Goal: Complete application form

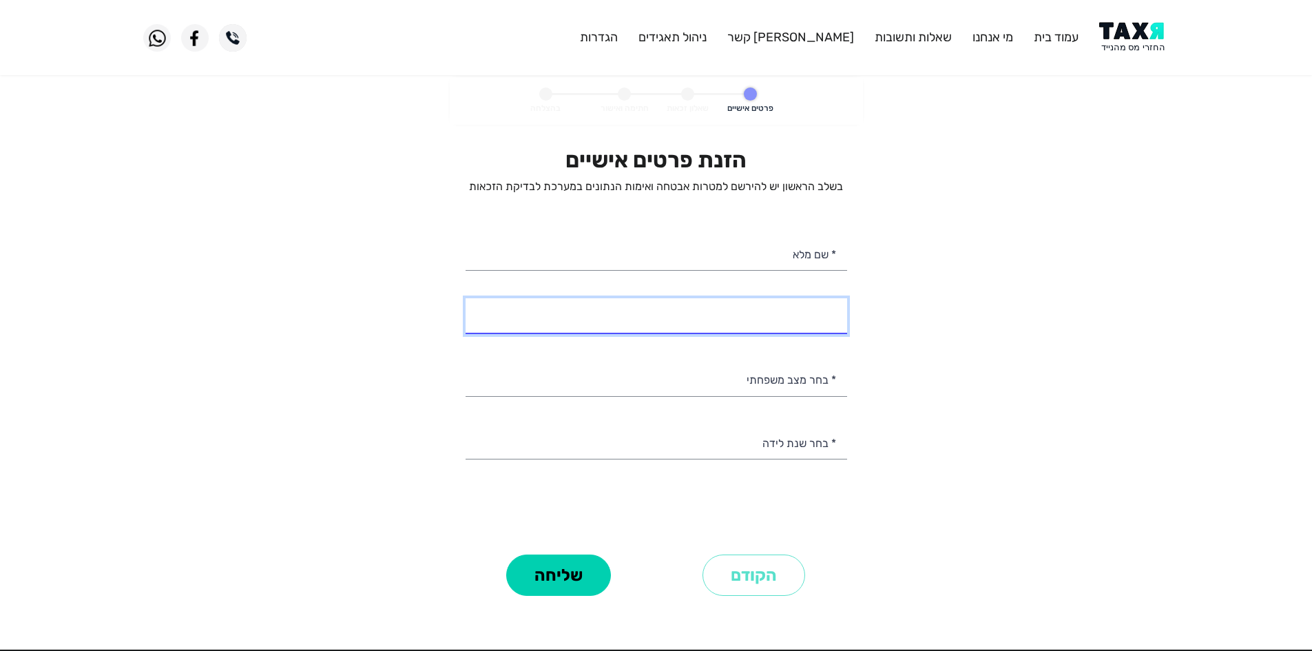
click at [795, 307] on input "* מספר טלפון" at bounding box center [655, 315] width 381 height 35
paste input "0527638385"
type input "052-7638385"
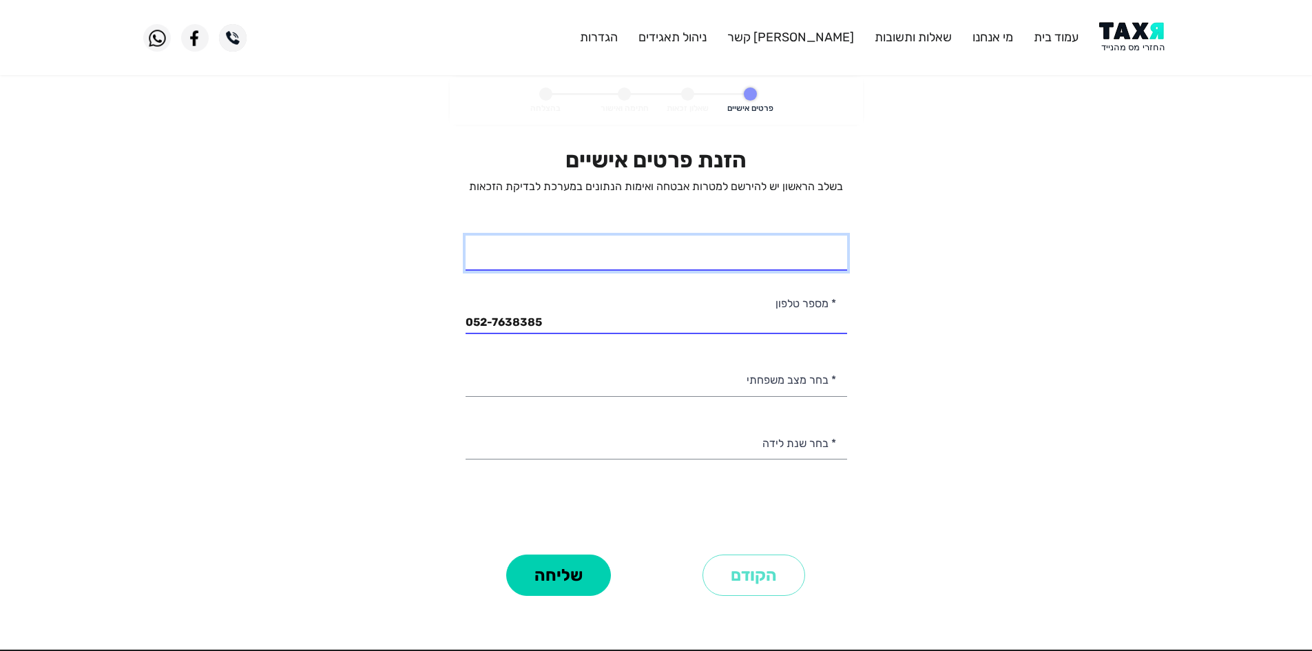
click at [778, 255] on input "* שם מלא" at bounding box center [655, 252] width 381 height 35
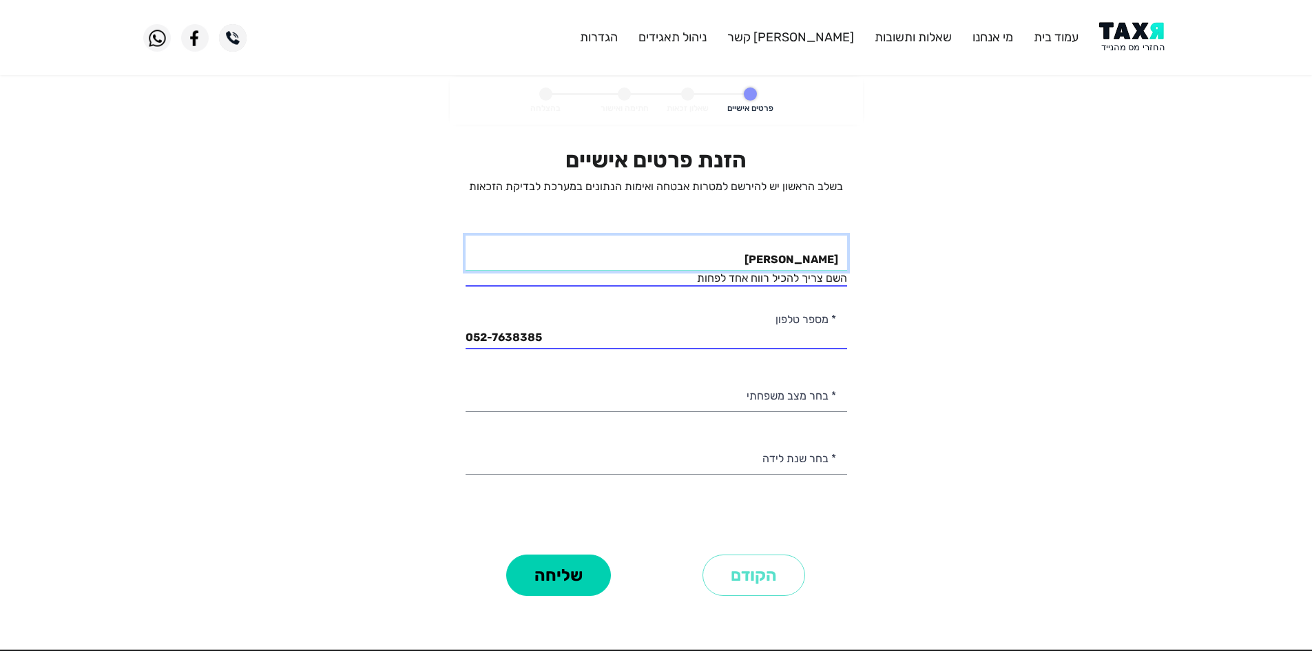
click at [766, 253] on input "[PERSON_NAME]" at bounding box center [655, 252] width 381 height 35
click at [794, 251] on input "[PERSON_NAME]" at bounding box center [655, 252] width 381 height 35
click at [787, 256] on input "[PERSON_NAME]" at bounding box center [655, 252] width 381 height 35
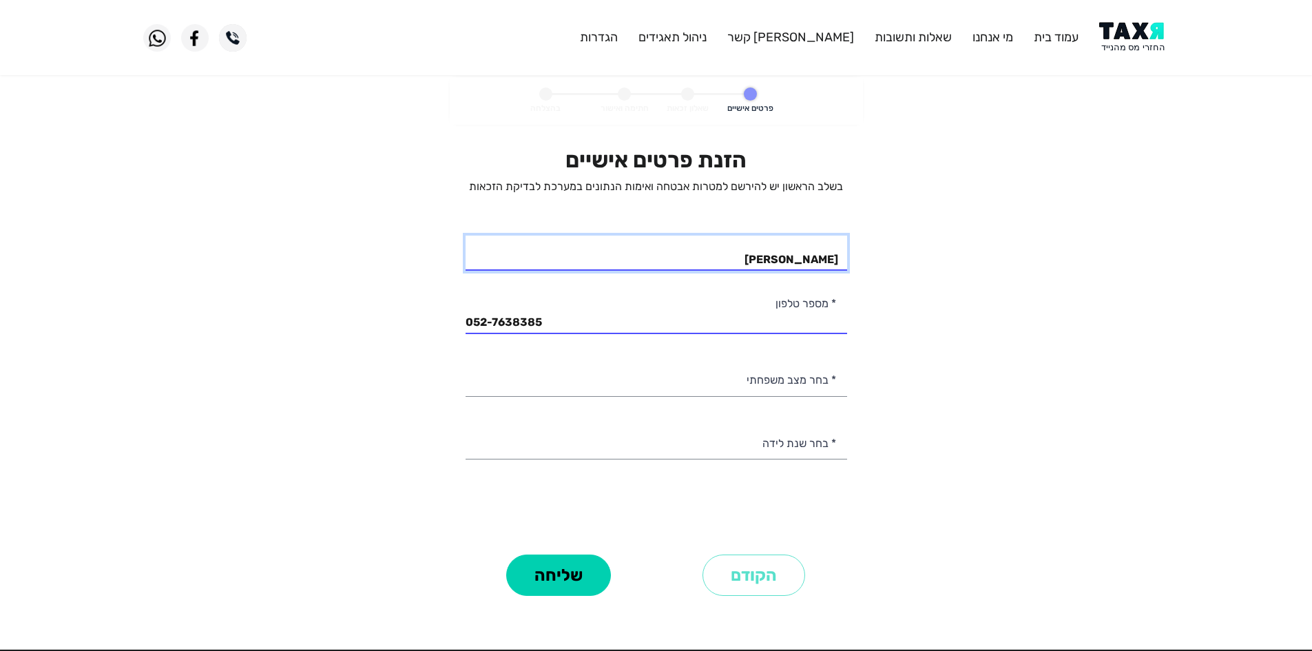
type input "[PERSON_NAME]"
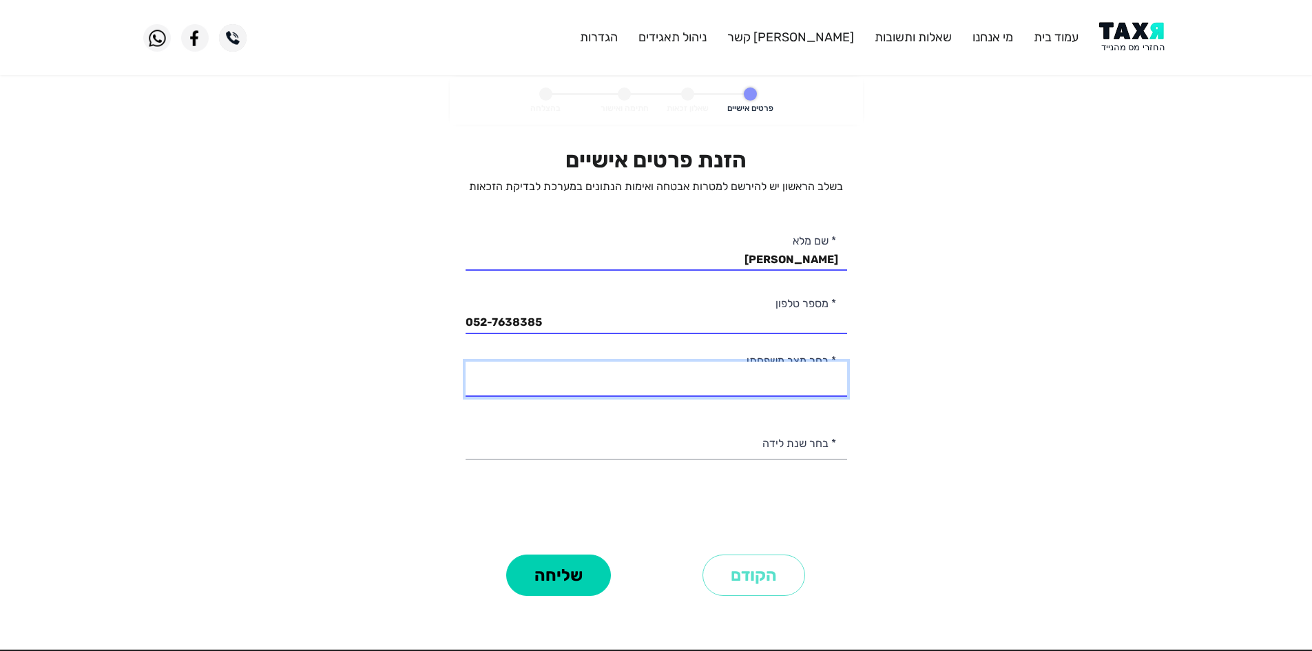
click at [822, 381] on select "רווק/ה נשוי/[PERSON_NAME]/ה אלמן/נה" at bounding box center [655, 378] width 381 height 35
select select "1: Single"
click at [465, 361] on select "רווק/ה נשוי/[PERSON_NAME]/ה אלמן/נה" at bounding box center [655, 378] width 381 height 35
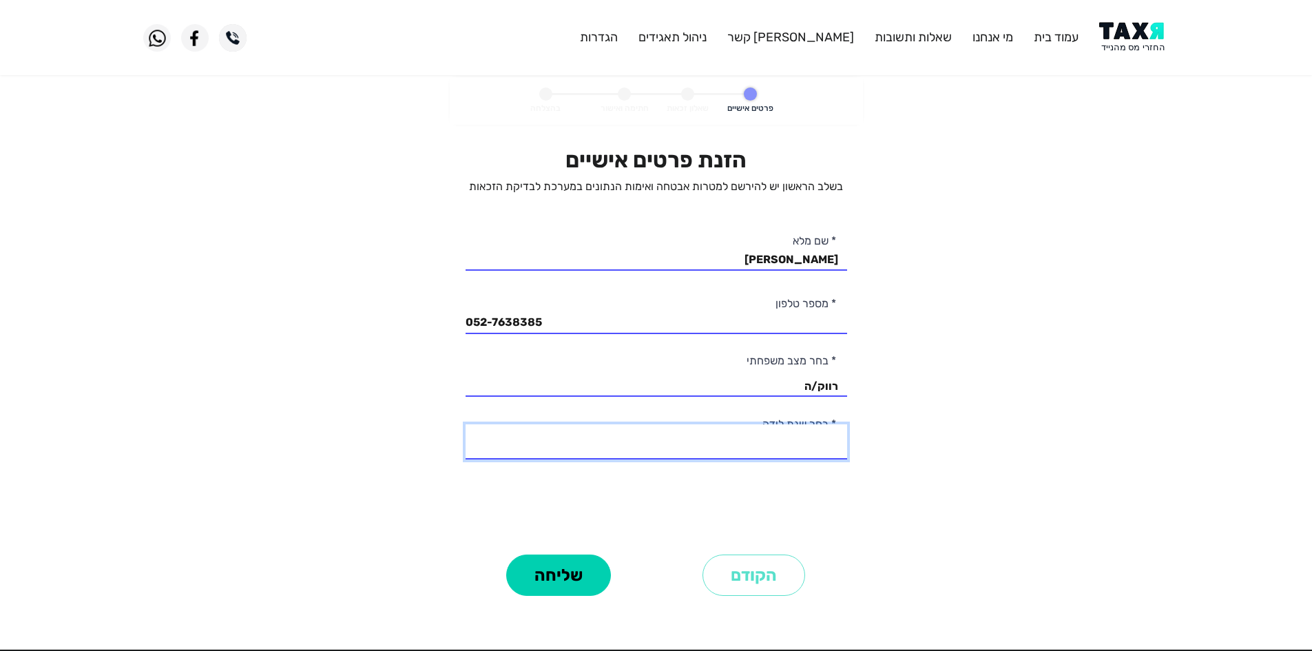
drag, startPoint x: 801, startPoint y: 450, endPoint x: 821, endPoint y: 452, distance: 20.2
click at [801, 450] on select "2003 2002 2001 2000 1999 1998 1997 1996 1995 1994 1993 1992 1991 1990 1989 1988…" at bounding box center [655, 441] width 381 height 35
select select "3: 2001"
click at [465, 424] on select "2003 2002 2001 2000 1999 1998 1997 1996 1995 1994 1993 1992 1991 1990 1989 1988…" at bounding box center [655, 441] width 381 height 35
click at [558, 564] on button "שליחה" at bounding box center [558, 574] width 105 height 41
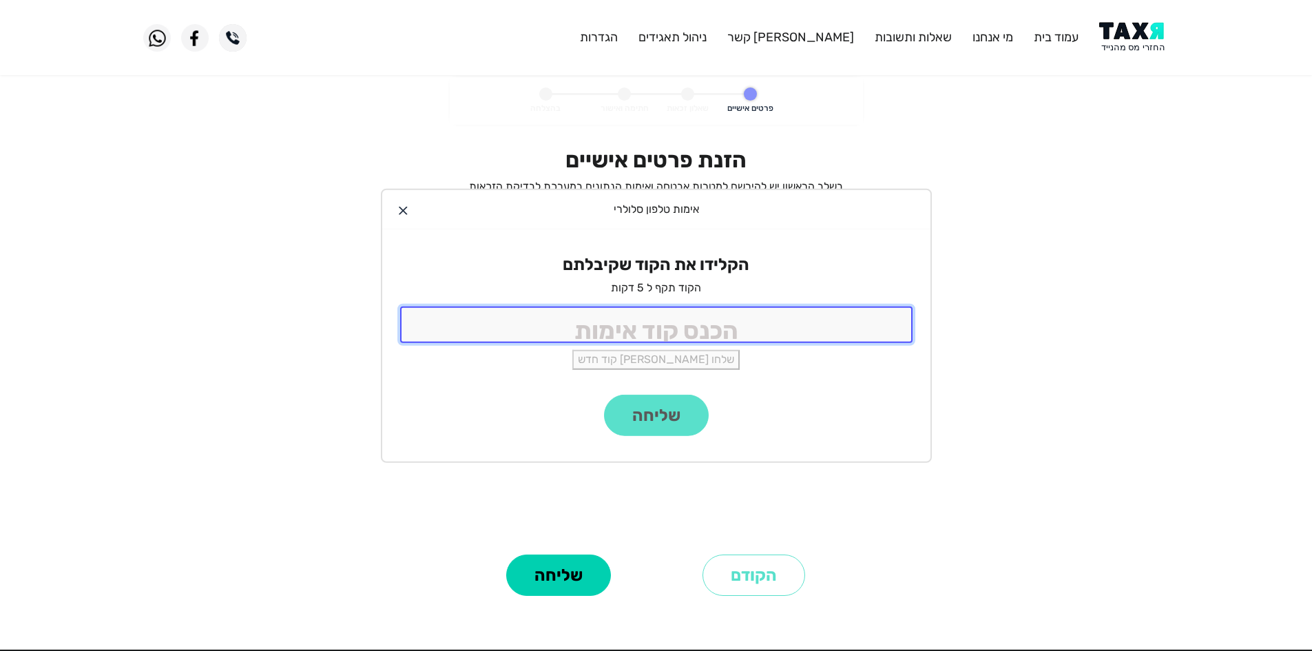
click at [777, 308] on input "tel" at bounding box center [656, 324] width 512 height 36
type input "9988"
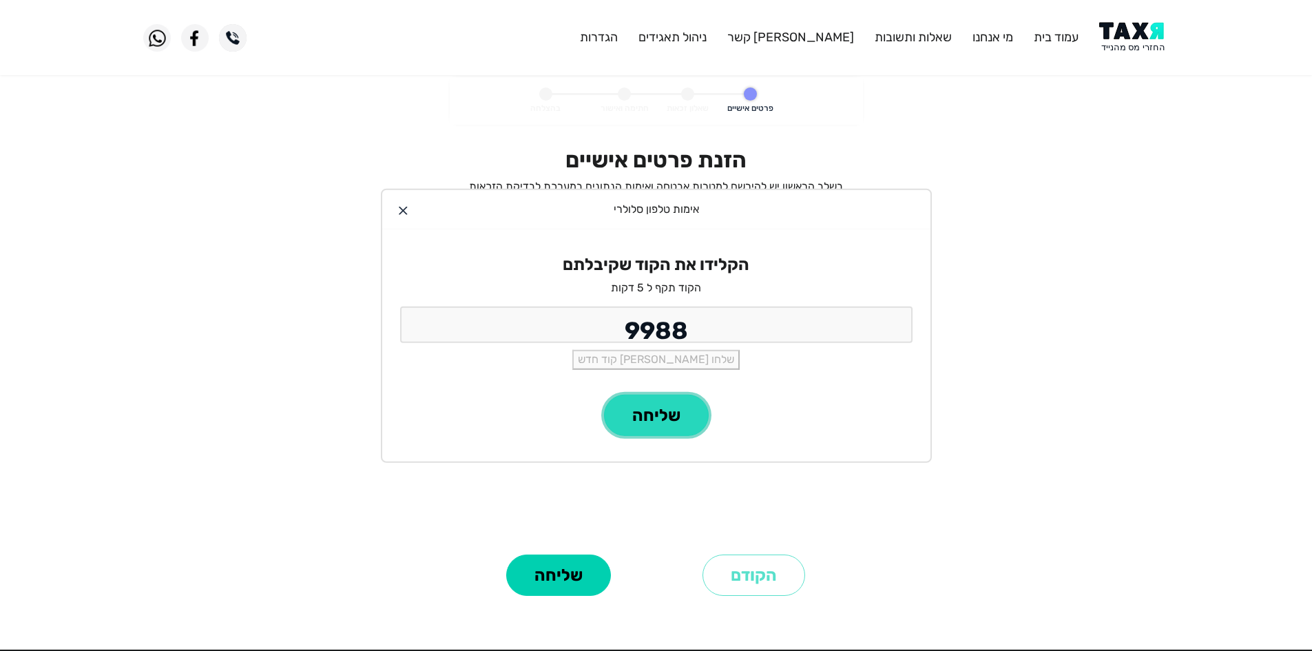
click at [686, 401] on button "שליחה" at bounding box center [656, 415] width 105 height 41
